Goal: Use online tool/utility

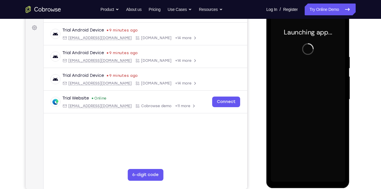
scroll to position [85, 0]
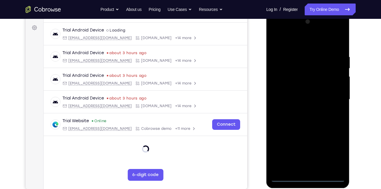
click at [308, 178] on div at bounding box center [308, 99] width 74 height 165
click at [335, 154] on div at bounding box center [308, 99] width 74 height 165
click at [296, 32] on div at bounding box center [308, 99] width 74 height 165
click at [276, 30] on div at bounding box center [308, 99] width 74 height 165
click at [333, 98] on div at bounding box center [308, 99] width 74 height 165
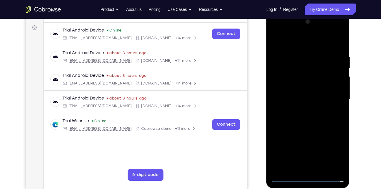
click at [302, 109] on div at bounding box center [308, 99] width 74 height 165
click at [303, 92] on div at bounding box center [308, 99] width 74 height 165
click at [299, 91] on div at bounding box center [308, 99] width 74 height 165
click at [311, 100] on div at bounding box center [308, 99] width 74 height 165
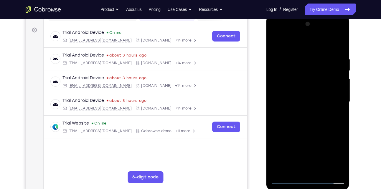
scroll to position [83, 0]
click at [306, 125] on div at bounding box center [308, 101] width 74 height 165
click at [319, 55] on div at bounding box center [308, 101] width 74 height 165
click at [335, 41] on div at bounding box center [308, 101] width 74 height 165
click at [279, 44] on div at bounding box center [308, 101] width 74 height 165
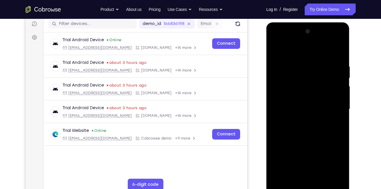
scroll to position [76, 0]
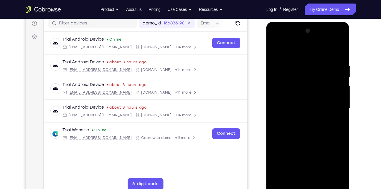
drag, startPoint x: 317, startPoint y: 88, endPoint x: 318, endPoint y: 50, distance: 38.4
click at [318, 50] on div at bounding box center [308, 108] width 74 height 165
click at [303, 122] on div at bounding box center [308, 108] width 74 height 165
click at [342, 78] on div at bounding box center [308, 108] width 74 height 165
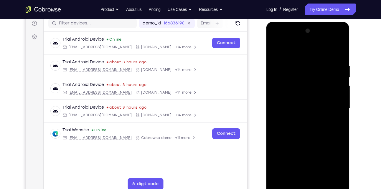
click at [276, 48] on div at bounding box center [308, 108] width 74 height 165
click at [311, 156] on div at bounding box center [308, 108] width 74 height 165
click at [276, 49] on div at bounding box center [308, 108] width 74 height 165
drag, startPoint x: 324, startPoint y: 135, endPoint x: 335, endPoint y: 71, distance: 65.2
click at [335, 71] on div at bounding box center [308, 108] width 74 height 165
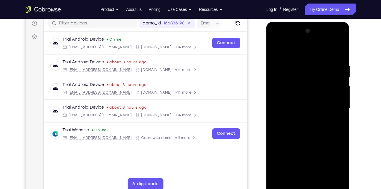
drag, startPoint x: 301, startPoint y: 145, endPoint x: 305, endPoint y: 130, distance: 15.5
click at [305, 130] on div at bounding box center [308, 108] width 74 height 165
click at [308, 121] on div at bounding box center [308, 108] width 74 height 165
click at [342, 79] on div at bounding box center [308, 108] width 74 height 165
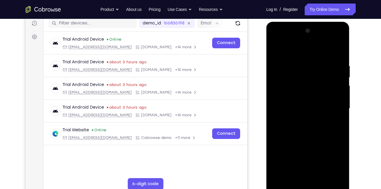
click at [275, 48] on div at bounding box center [308, 108] width 74 height 165
click at [278, 71] on div at bounding box center [308, 108] width 74 height 165
click at [340, 32] on div at bounding box center [308, 108] width 74 height 165
click at [281, 177] on div at bounding box center [308, 108] width 74 height 165
click at [323, 176] on div at bounding box center [308, 108] width 74 height 165
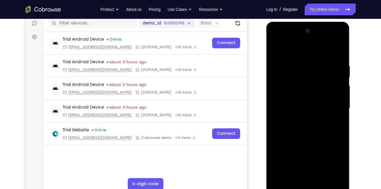
click at [302, 140] on div at bounding box center [308, 108] width 74 height 165
click at [301, 110] on div at bounding box center [308, 108] width 74 height 165
click at [304, 174] on div at bounding box center [308, 108] width 74 height 165
click at [335, 123] on div at bounding box center [308, 108] width 74 height 165
click at [276, 50] on div at bounding box center [308, 108] width 74 height 165
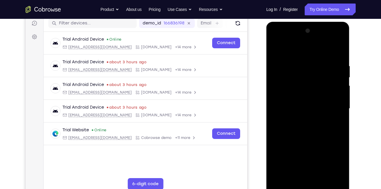
click at [287, 187] on div at bounding box center [308, 108] width 74 height 165
click at [274, 48] on div at bounding box center [308, 108] width 74 height 165
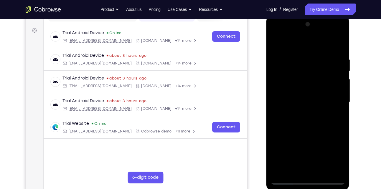
scroll to position [82, 0]
click at [276, 42] on div at bounding box center [308, 102] width 74 height 165
click at [297, 54] on div at bounding box center [308, 102] width 74 height 165
click at [297, 52] on div at bounding box center [308, 102] width 74 height 165
click at [340, 45] on div at bounding box center [308, 102] width 74 height 165
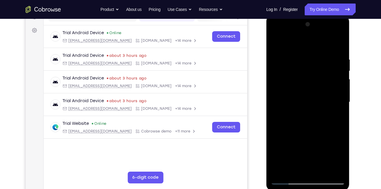
drag, startPoint x: 316, startPoint y: 122, endPoint x: 322, endPoint y: 0, distance: 122.3
click at [322, 15] on html "Online web based iOS Simulators and Android Emulators. Run iPhone, iPad, Mobile…" at bounding box center [309, 103] width 84 height 177
drag, startPoint x: 322, startPoint y: 94, endPoint x: 331, endPoint y: 12, distance: 82.8
click at [331, 15] on html "Online web based iOS Simulators and Android Emulators. Run iPhone, iPad, Mobile…" at bounding box center [309, 103] width 84 height 177
drag, startPoint x: 323, startPoint y: 146, endPoint x: 322, endPoint y: 46, distance: 100.0
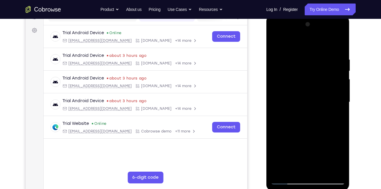
click at [322, 46] on div at bounding box center [308, 102] width 74 height 165
drag, startPoint x: 322, startPoint y: 61, endPoint x: 328, endPoint y: 12, distance: 49.6
click at [328, 15] on html "Online web based iOS Simulators and Android Emulators. Run iPhone, iPad, Mobile…" at bounding box center [309, 103] width 84 height 177
drag, startPoint x: 328, startPoint y: 123, endPoint x: 327, endPoint y: 49, distance: 73.8
click at [327, 49] on div at bounding box center [308, 102] width 74 height 165
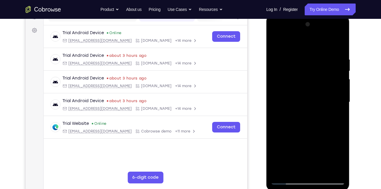
drag, startPoint x: 321, startPoint y: 94, endPoint x: 323, endPoint y: 15, distance: 79.1
click at [323, 15] on div at bounding box center [308, 103] width 83 height 176
drag, startPoint x: 319, startPoint y: 116, endPoint x: 311, endPoint y: 59, distance: 58.2
click at [311, 59] on div at bounding box center [308, 102] width 74 height 165
drag, startPoint x: 316, startPoint y: 123, endPoint x: 326, endPoint y: 33, distance: 90.5
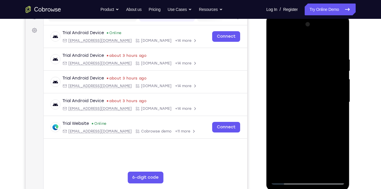
click at [326, 33] on div at bounding box center [308, 102] width 74 height 165
drag, startPoint x: 315, startPoint y: 94, endPoint x: 319, endPoint y: 29, distance: 64.1
click at [319, 29] on div at bounding box center [308, 102] width 74 height 165
drag, startPoint x: 308, startPoint y: 91, endPoint x: 310, endPoint y: 37, distance: 53.4
click at [310, 37] on div at bounding box center [308, 102] width 74 height 165
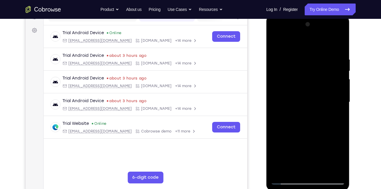
drag, startPoint x: 311, startPoint y: 110, endPoint x: 325, endPoint y: 37, distance: 74.5
click at [325, 37] on div at bounding box center [308, 102] width 74 height 165
drag, startPoint x: 314, startPoint y: 61, endPoint x: 310, endPoint y: 25, distance: 36.1
click at [310, 25] on div at bounding box center [308, 102] width 74 height 165
drag, startPoint x: 315, startPoint y: 94, endPoint x: 329, endPoint y: 1, distance: 93.9
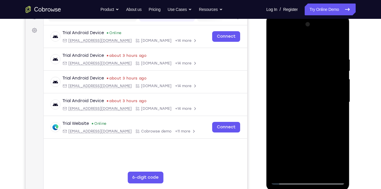
click at [329, 15] on html "Online web based iOS Simulators and Android Emulators. Run iPhone, iPad, Mobile…" at bounding box center [309, 103] width 84 height 177
click at [336, 171] on div at bounding box center [308, 102] width 74 height 165
drag, startPoint x: 312, startPoint y: 83, endPoint x: 316, endPoint y: 170, distance: 87.7
click at [316, 170] on div at bounding box center [308, 102] width 74 height 165
click at [285, 87] on div at bounding box center [308, 102] width 74 height 165
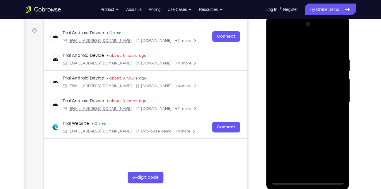
click at [285, 87] on div at bounding box center [308, 102] width 74 height 165
click at [275, 43] on div at bounding box center [308, 102] width 74 height 165
click at [304, 114] on div at bounding box center [308, 102] width 74 height 165
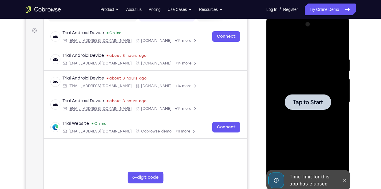
drag, startPoint x: 308, startPoint y: 112, endPoint x: 312, endPoint y: 135, distance: 23.5
click at [312, 15] on div "Tap to Start" at bounding box center [308, 15] width 83 height 0
